Goal: Use online tool/utility: Utilize a website feature to perform a specific function

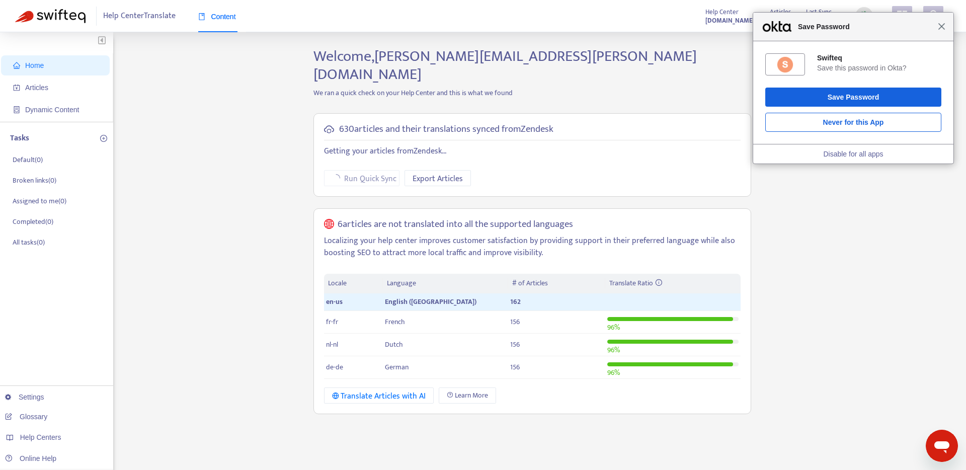
click at [942, 27] on span "Close" at bounding box center [942, 27] width 8 height 8
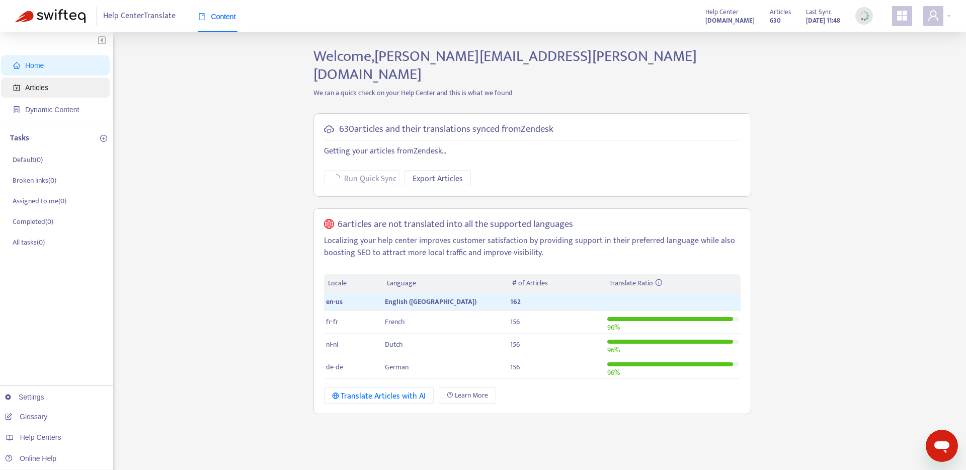
click at [48, 87] on span "Articles" at bounding box center [36, 88] width 23 height 8
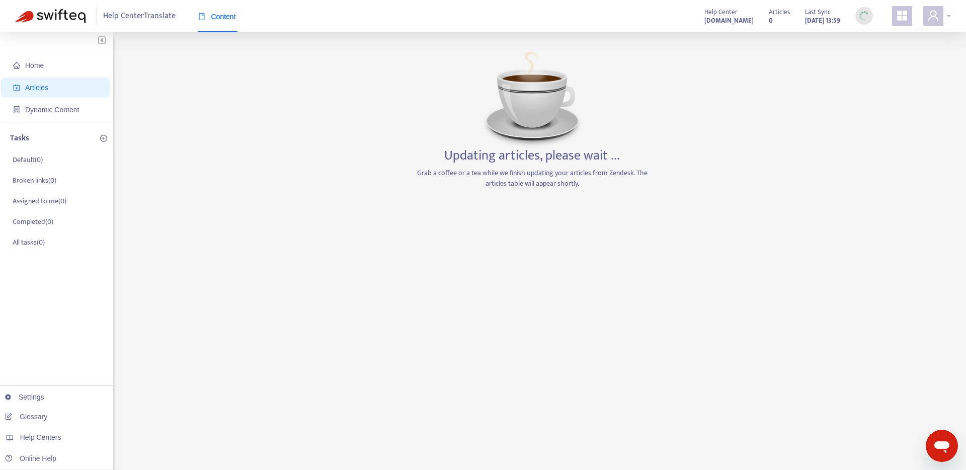
click at [944, 17] on div at bounding box center [937, 16] width 28 height 20
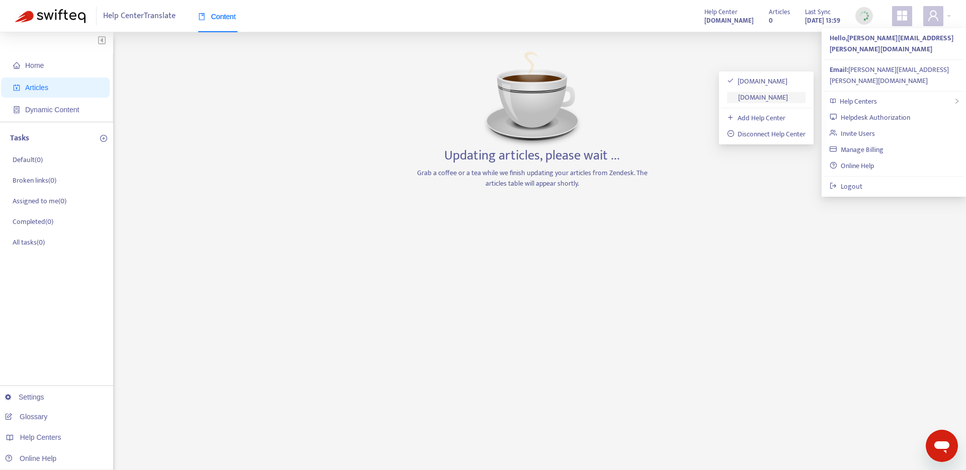
click at [768, 94] on link "[DOMAIN_NAME]" at bounding box center [757, 98] width 61 height 12
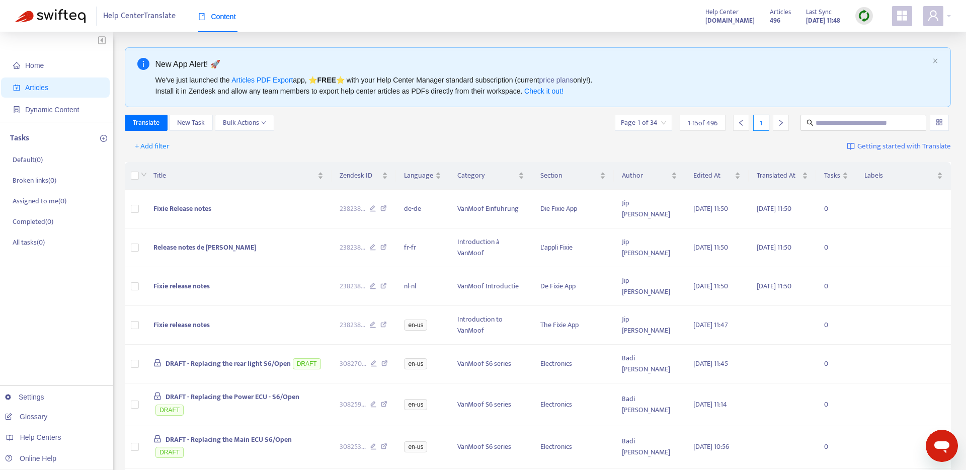
click at [871, 22] on div at bounding box center [864, 16] width 18 height 20
click at [864, 22] on div at bounding box center [864, 16] width 18 height 18
click at [882, 57] on link "Full Sync" at bounding box center [881, 53] width 36 height 12
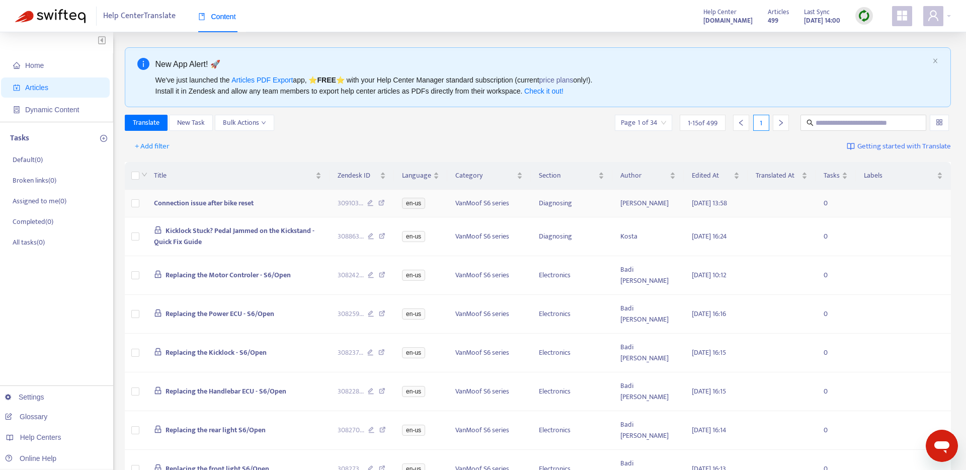
click at [135, 202] on td at bounding box center [135, 204] width 21 height 28
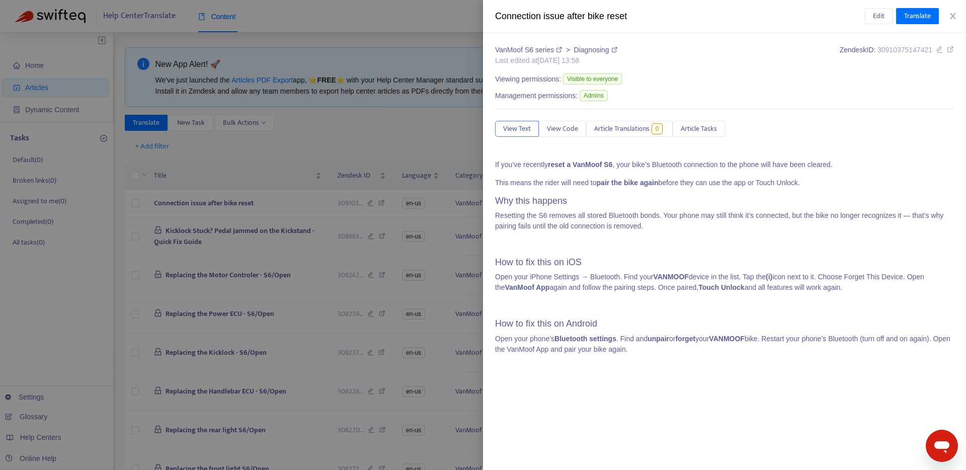
click at [353, 153] on div at bounding box center [483, 235] width 966 height 470
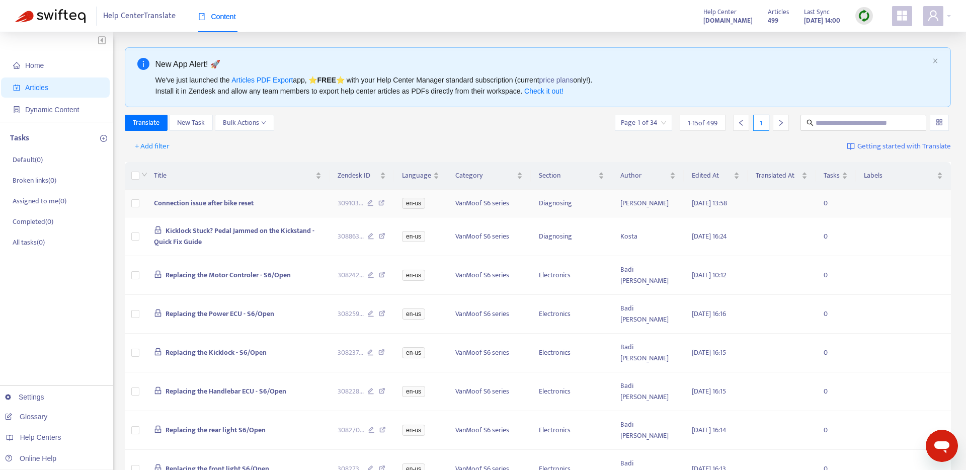
click at [133, 214] on td at bounding box center [135, 204] width 21 height 28
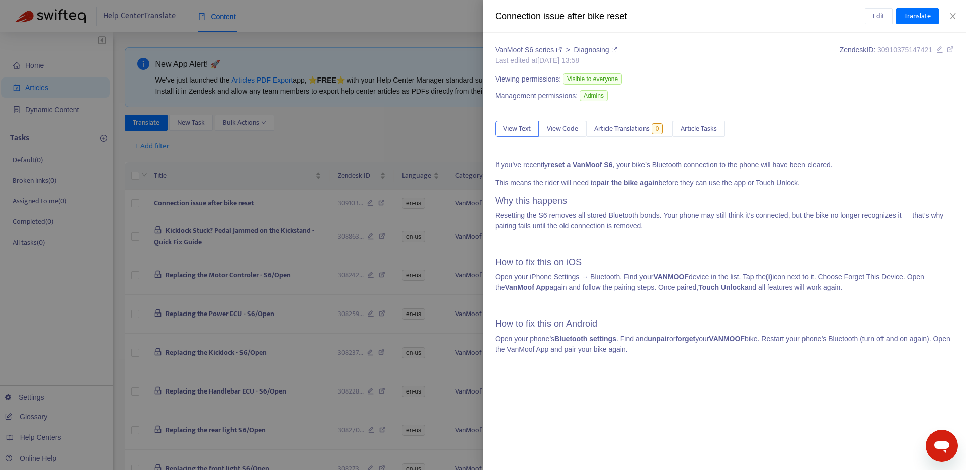
click at [134, 212] on div at bounding box center [483, 235] width 966 height 470
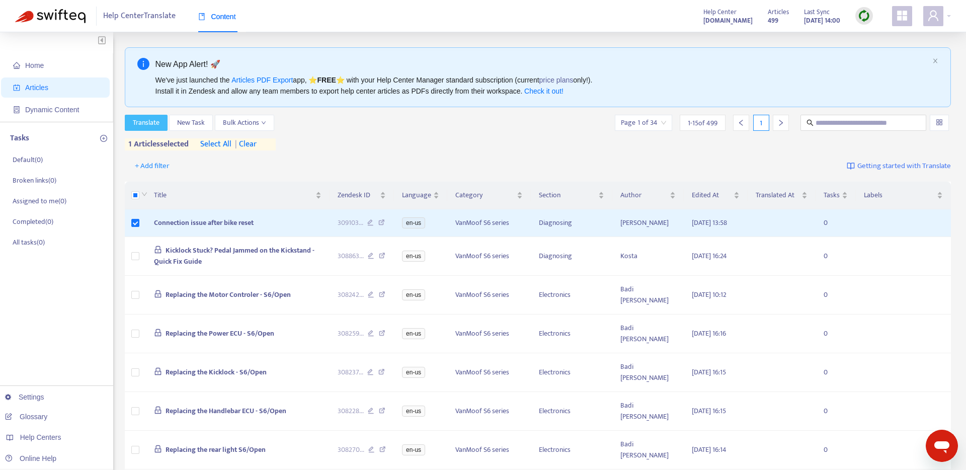
click at [147, 124] on span "Translate" at bounding box center [146, 122] width 27 height 11
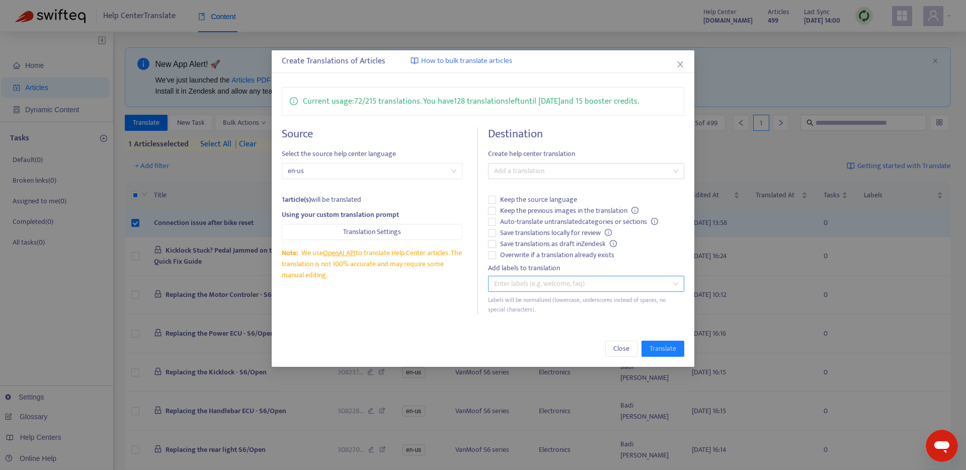
click at [518, 284] on div at bounding box center [581, 284] width 181 height 12
click at [494, 356] on div "Close Translate" at bounding box center [483, 349] width 403 height 16
click at [513, 222] on span "Auto-translate untranslated categories or sections" at bounding box center [579, 221] width 166 height 11
click at [551, 169] on div at bounding box center [581, 171] width 181 height 12
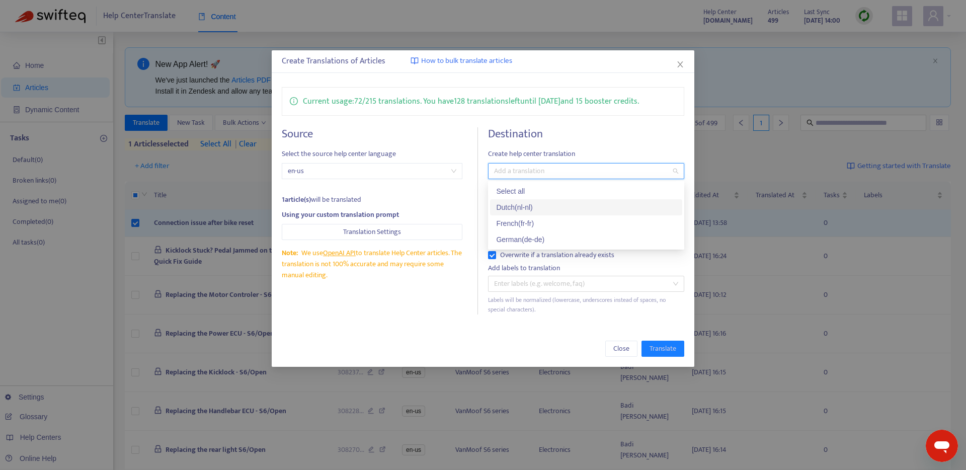
click at [538, 206] on div "Dutch ( nl-nl )" at bounding box center [586, 207] width 180 height 11
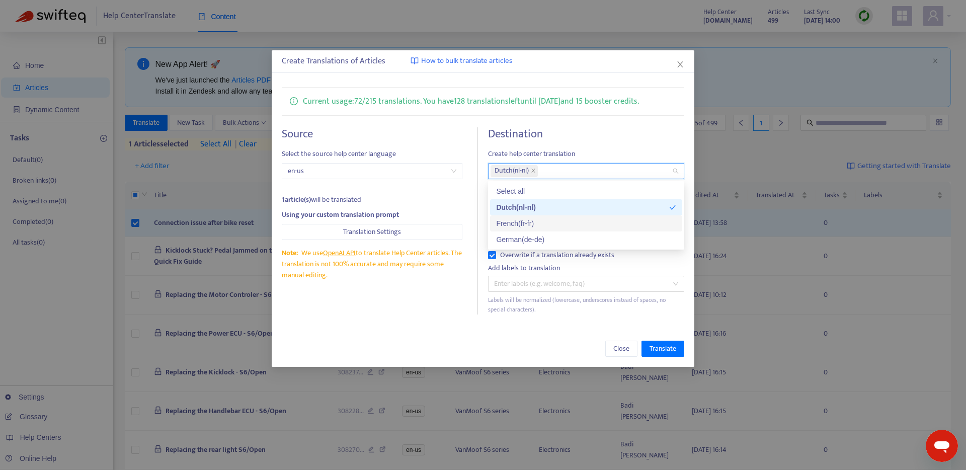
click at [538, 227] on div "French ( fr-fr )" at bounding box center [586, 223] width 180 height 11
click at [539, 242] on div "German ( de-de )" at bounding box center [586, 239] width 180 height 11
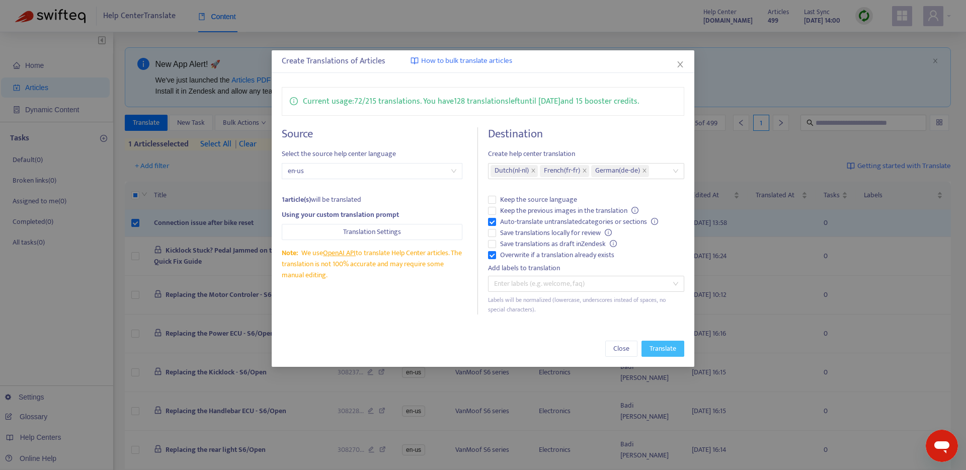
click at [662, 343] on span "Translate" at bounding box center [663, 348] width 27 height 11
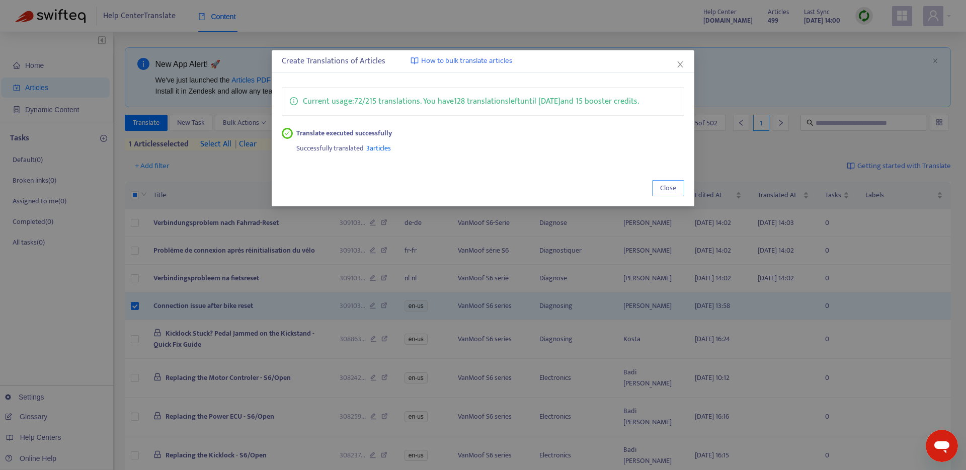
click at [665, 183] on span "Close" at bounding box center [668, 188] width 16 height 11
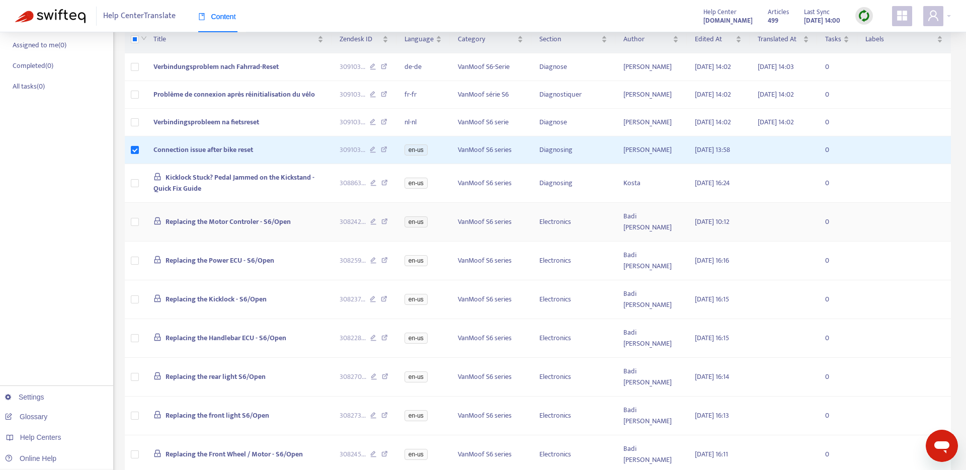
scroll to position [160, 0]
